Goal: Information Seeking & Learning: Learn about a topic

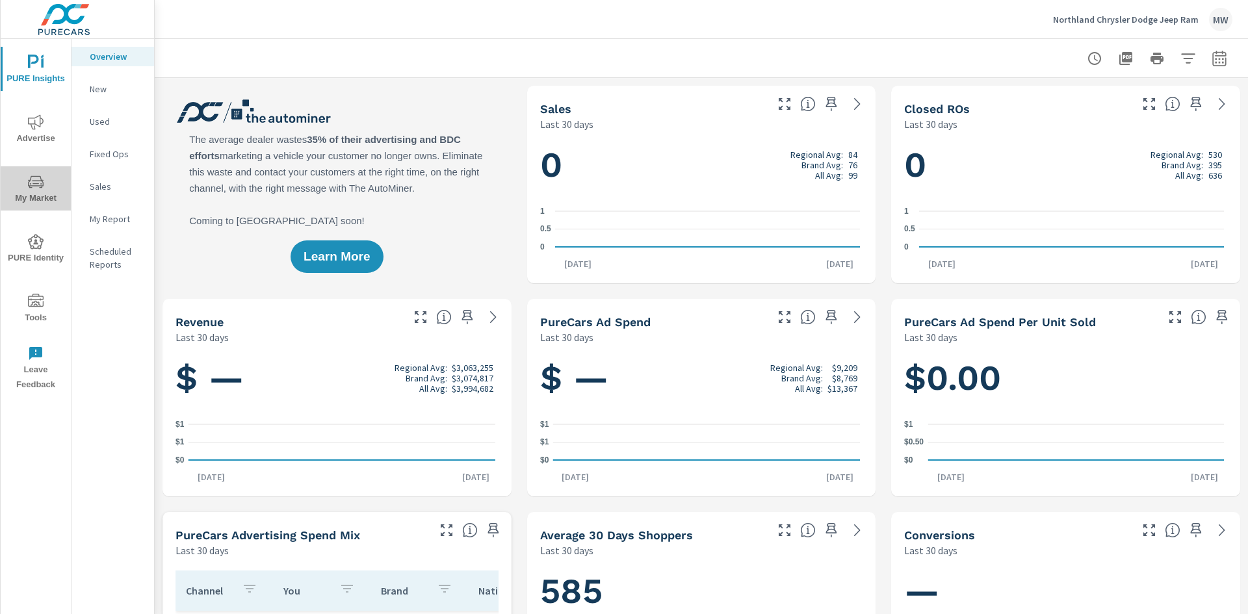
click at [32, 181] on icon "nav menu" at bounding box center [36, 182] width 16 height 16
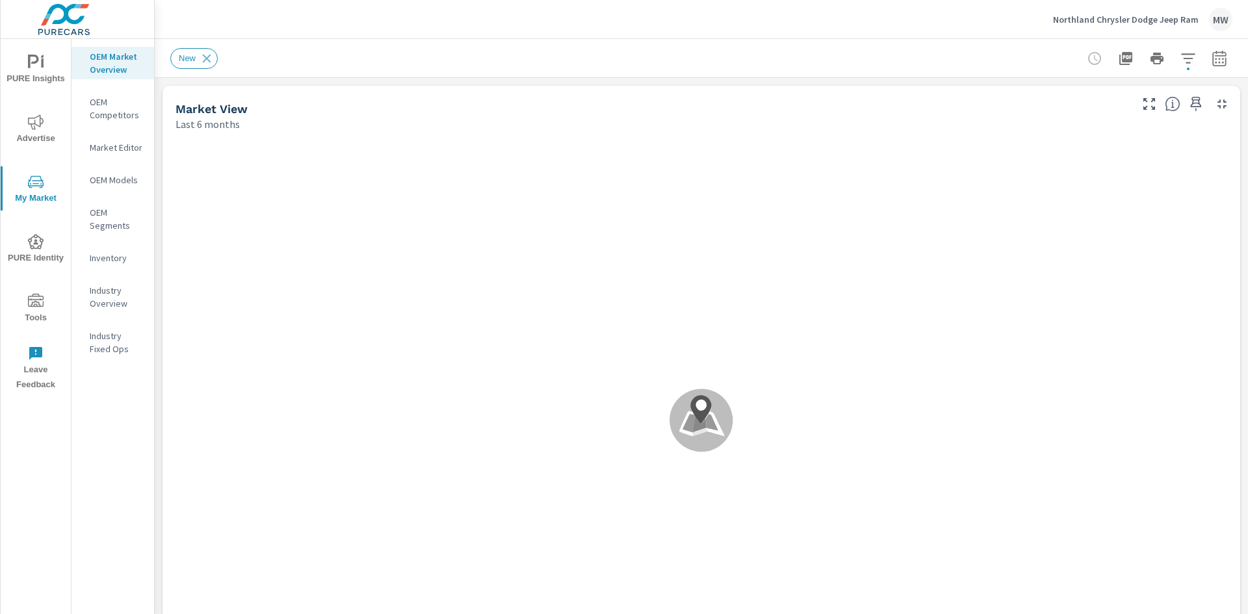
scroll to position [1, 0]
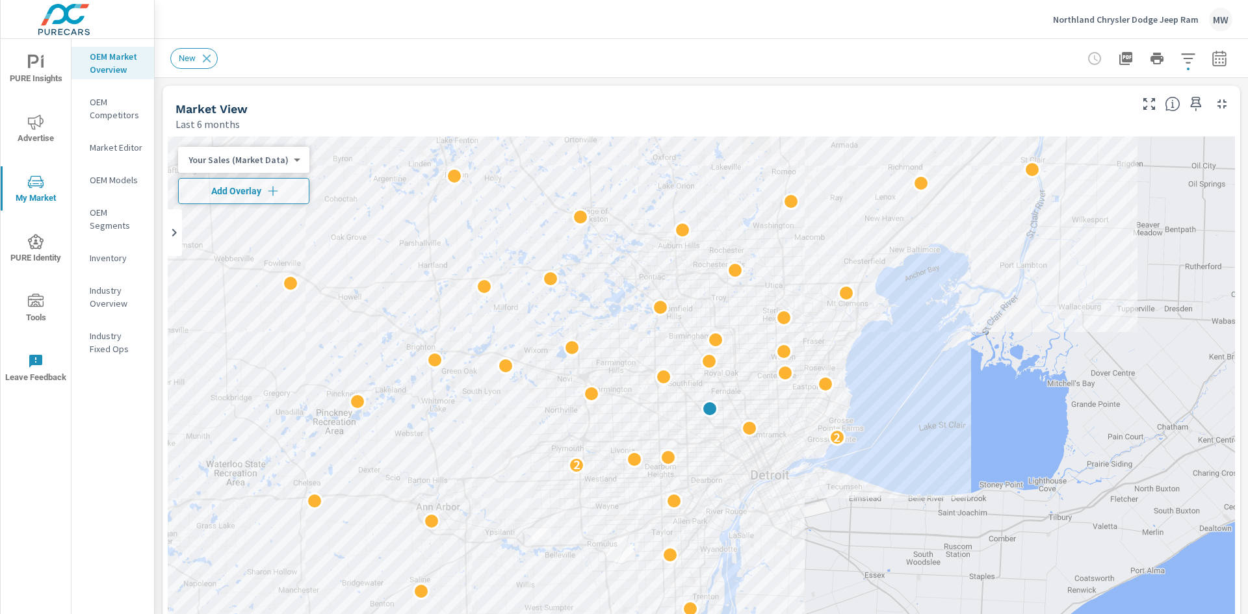
click at [34, 370] on span "Leave Feedback" at bounding box center [36, 370] width 62 height 32
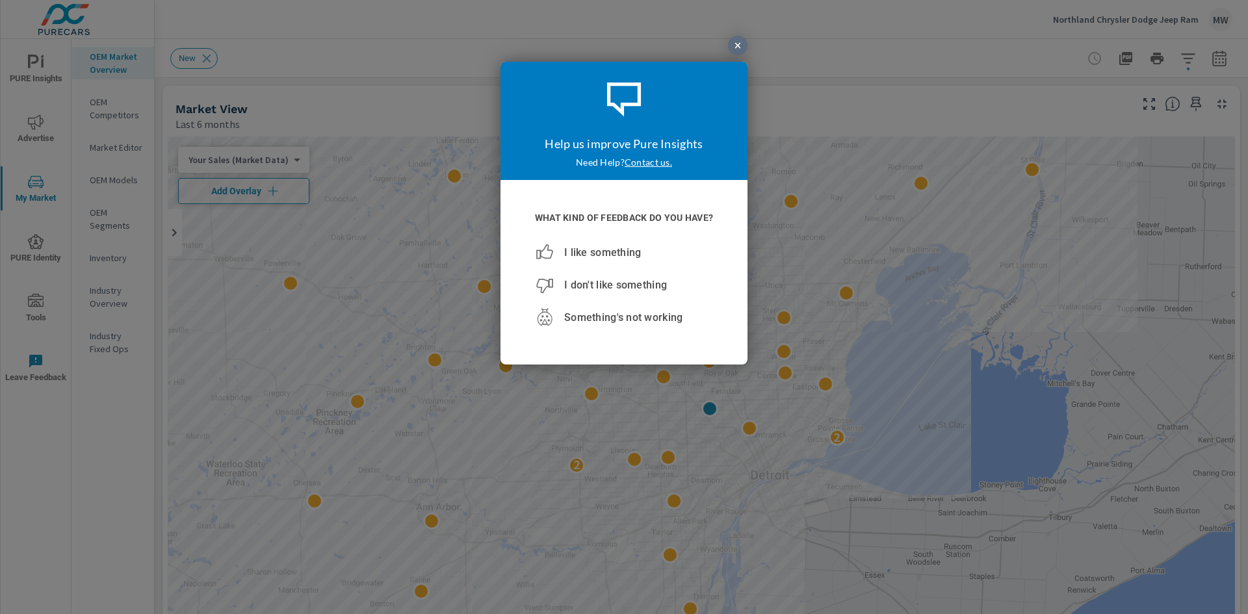
scroll to position [0, 0]
click at [733, 38] on div at bounding box center [737, 45] width 19 height 19
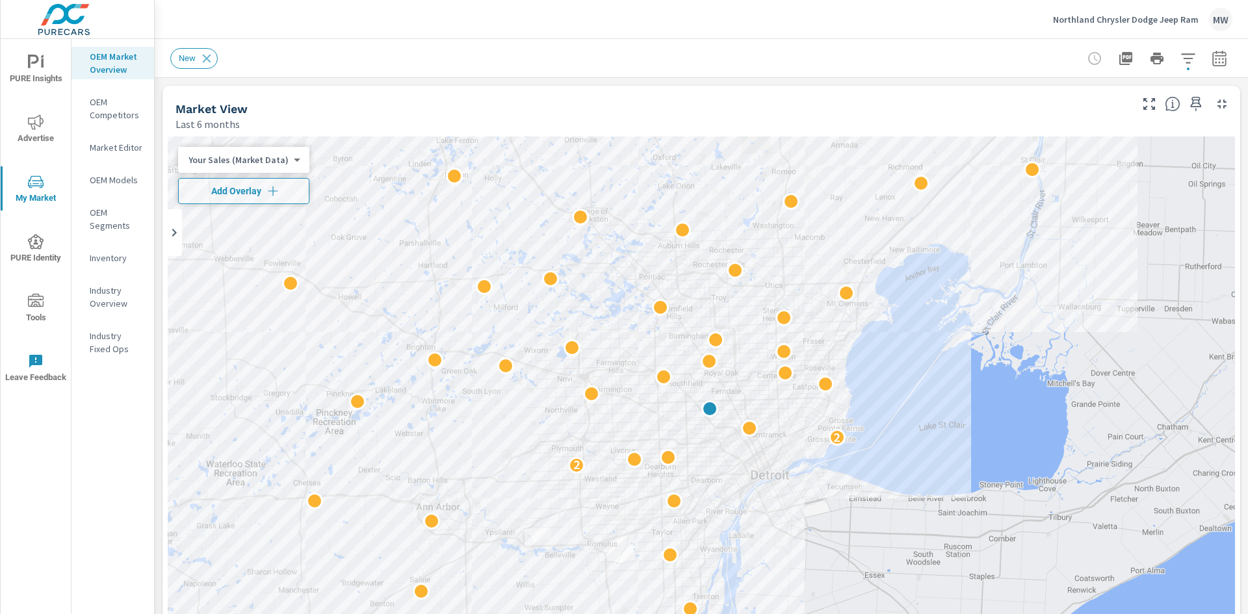
click at [40, 136] on span "Advertise" at bounding box center [36, 130] width 62 height 32
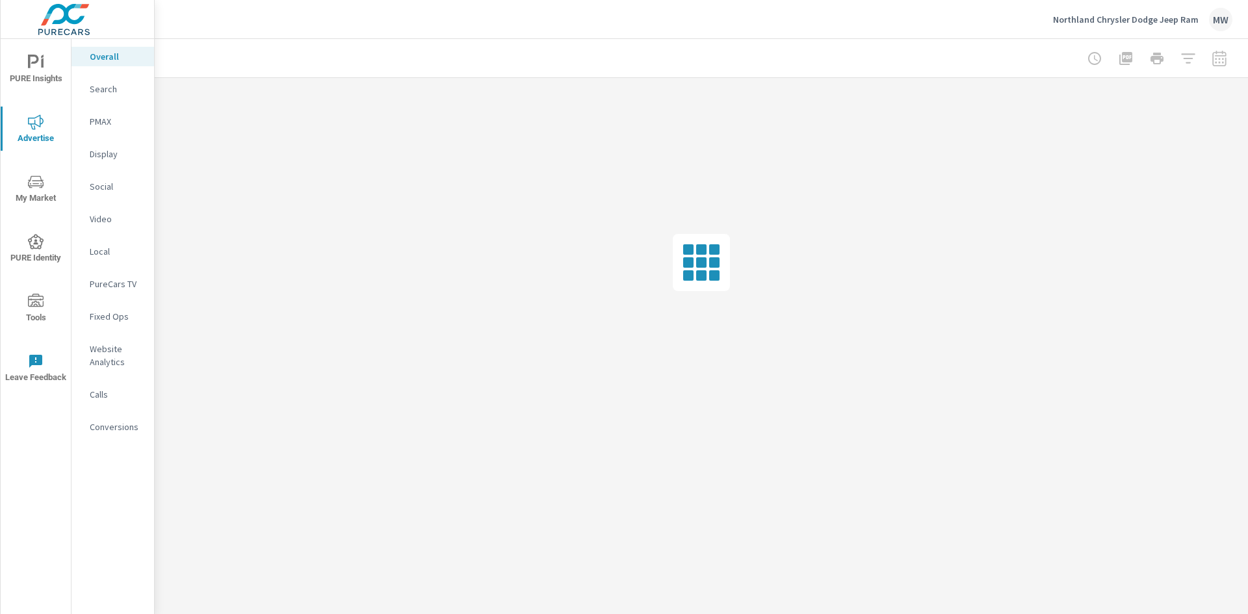
click at [103, 114] on div "PMAX" at bounding box center [112, 121] width 83 height 19
click at [103, 177] on div "Social" at bounding box center [112, 186] width 83 height 19
click at [103, 285] on p "PureCars TV" at bounding box center [117, 284] width 54 height 13
click at [101, 312] on p "Fixed Ops" at bounding box center [117, 316] width 54 height 13
click at [99, 354] on p "Website Analytics" at bounding box center [117, 356] width 54 height 26
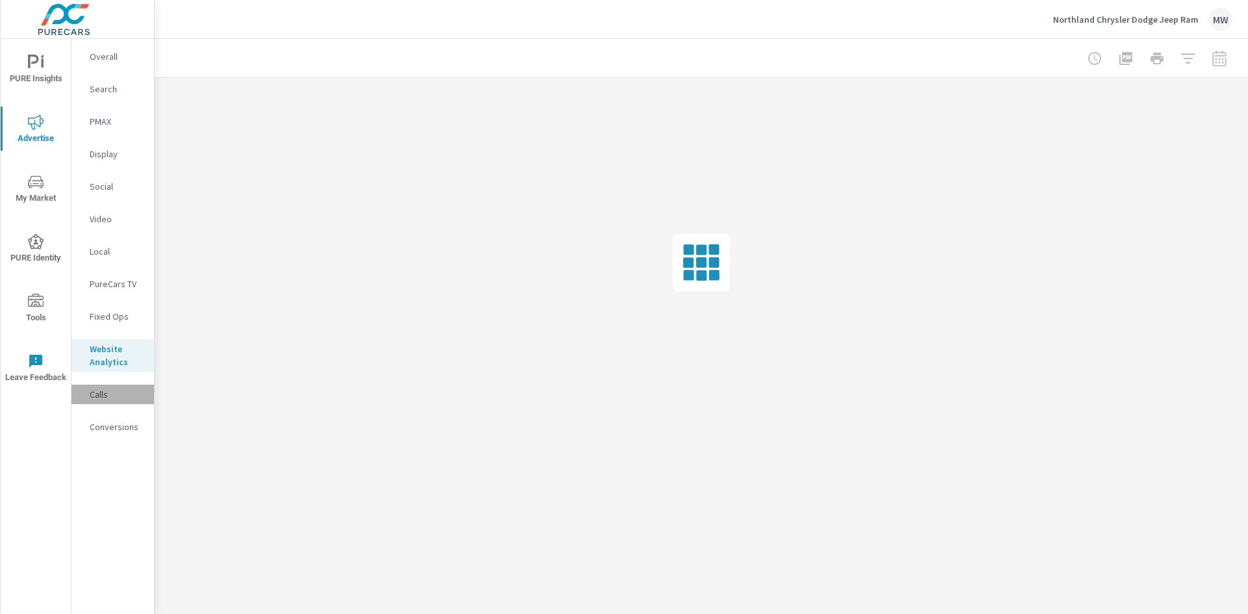
click at [94, 398] on p "Calls" at bounding box center [117, 394] width 54 height 13
click at [103, 434] on div "Conversions" at bounding box center [112, 426] width 83 height 19
click at [36, 195] on span "My Market" at bounding box center [36, 190] width 62 height 32
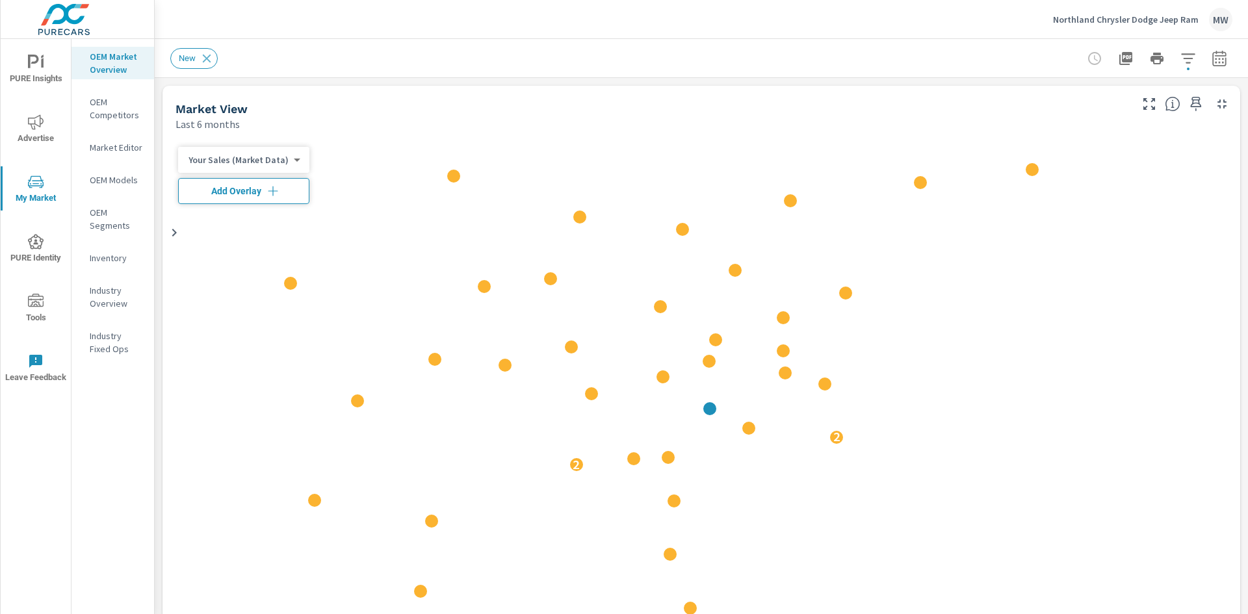
scroll to position [1, 0]
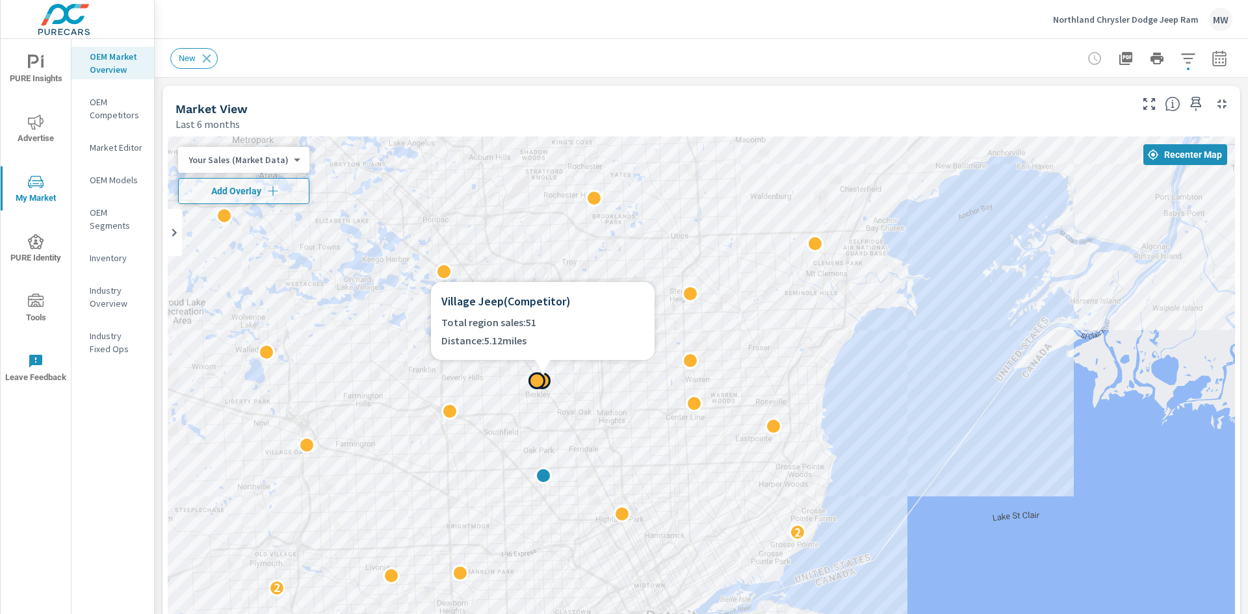
click at [536, 376] on div at bounding box center [536, 380] width 17 height 17
click at [120, 116] on p "OEM Competitors" at bounding box center [117, 109] width 54 height 26
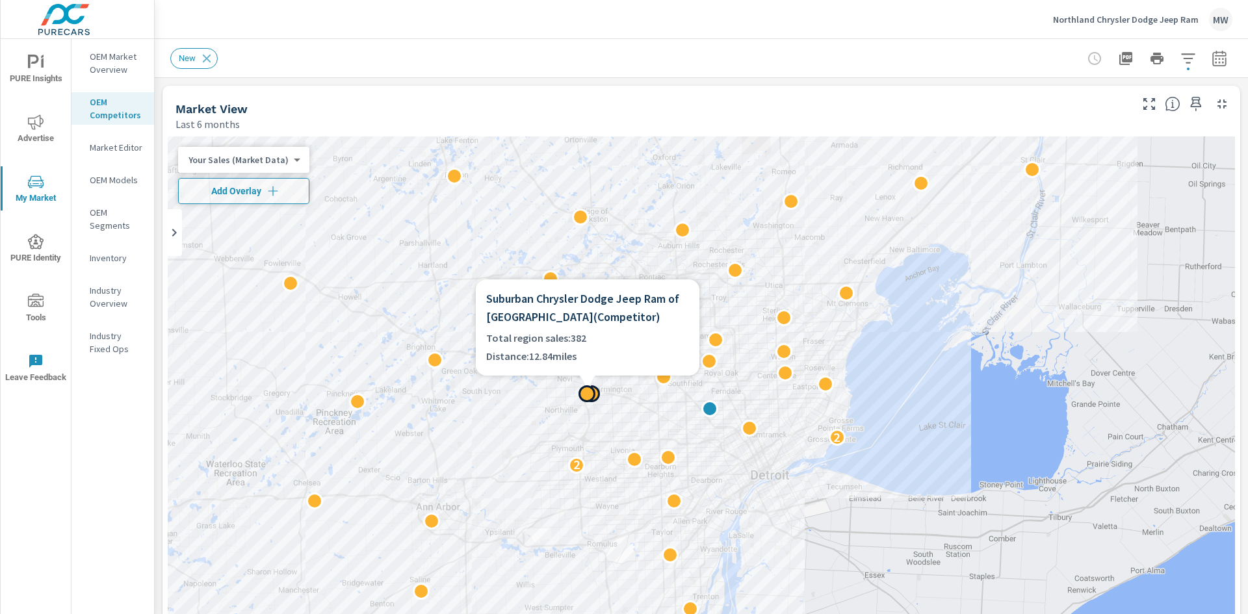
scroll to position [1, 0]
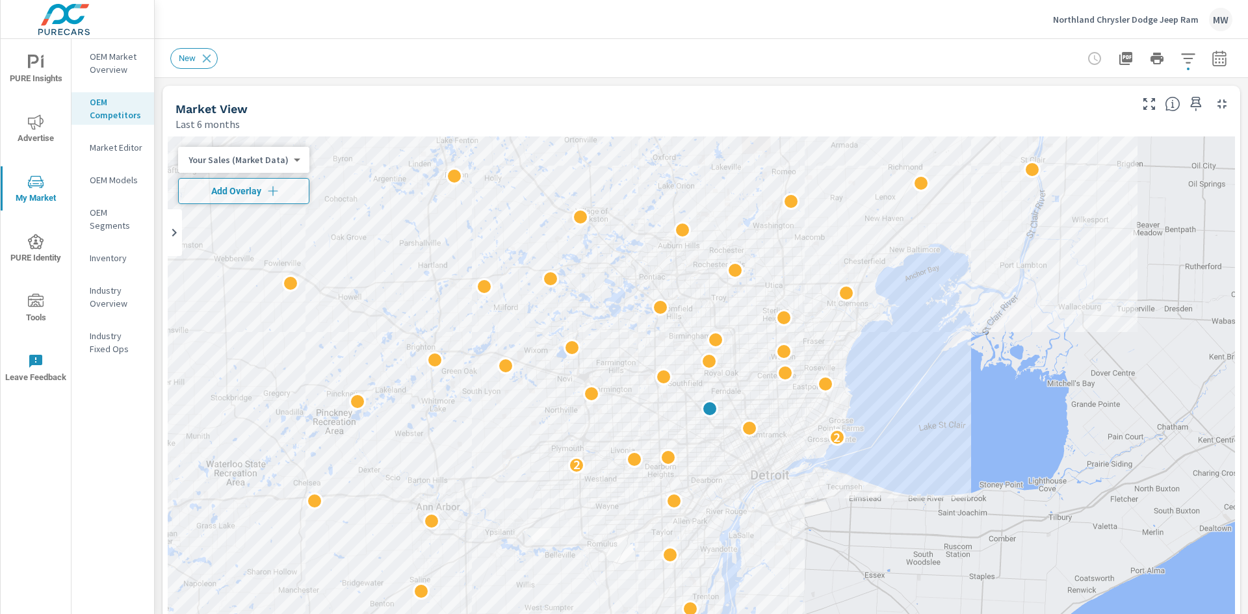
click at [34, 315] on span "Tools" at bounding box center [36, 310] width 62 height 32
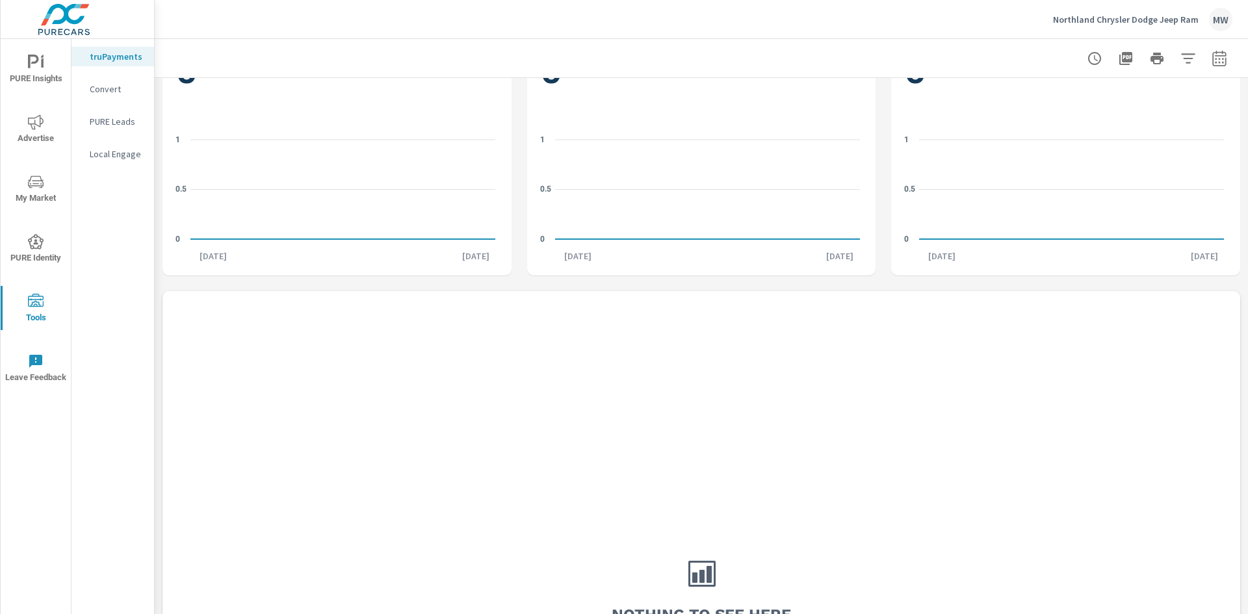
scroll to position [325, 0]
